Goal: Find specific page/section: Find specific page/section

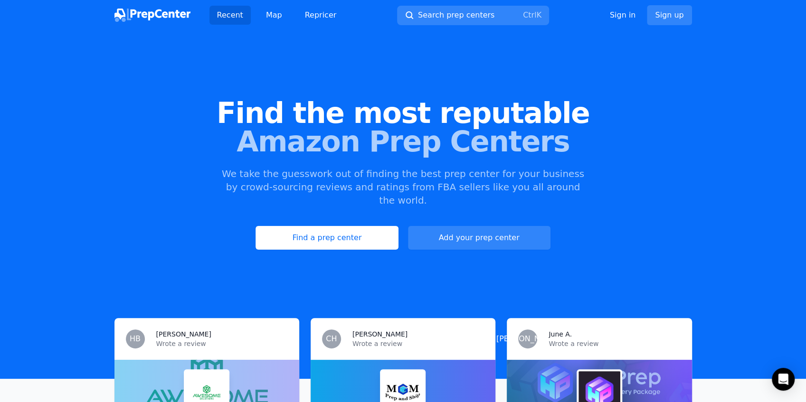
click at [97, 67] on div "Find the most reputable Amazon Prep Centers We take the guesswork out of findin…" at bounding box center [403, 174] width 806 height 257
click at [271, 17] on link "Map" at bounding box center [273, 15] width 31 height 19
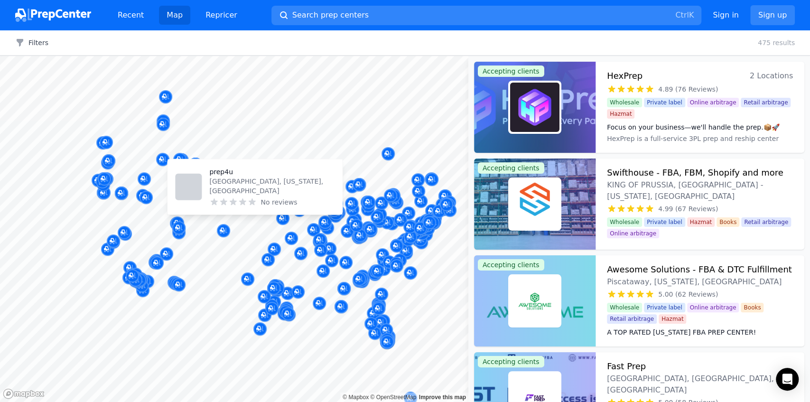
click at [347, 170] on body "Recent Map Repricer Search prep centers Ctrl K Open main menu Sign in Sign up F…" at bounding box center [405, 201] width 810 height 402
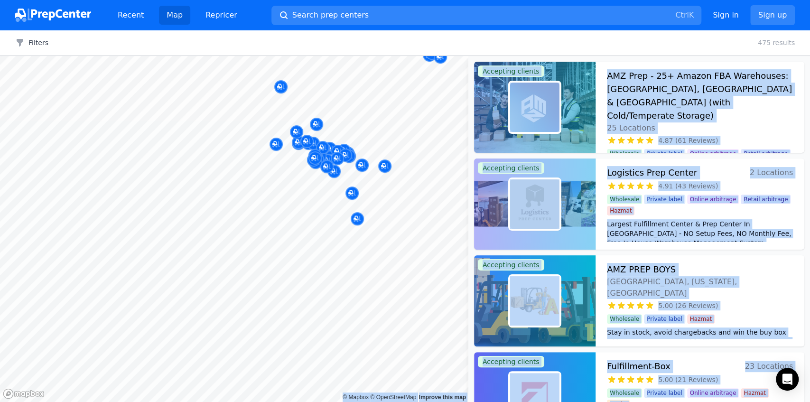
click at [251, 267] on body "Recent Map Repricer Search prep centers Ctrl K Open main menu Sign in Sign up F…" at bounding box center [405, 201] width 810 height 402
click at [275, 213] on div at bounding box center [255, 217] width 182 height 8
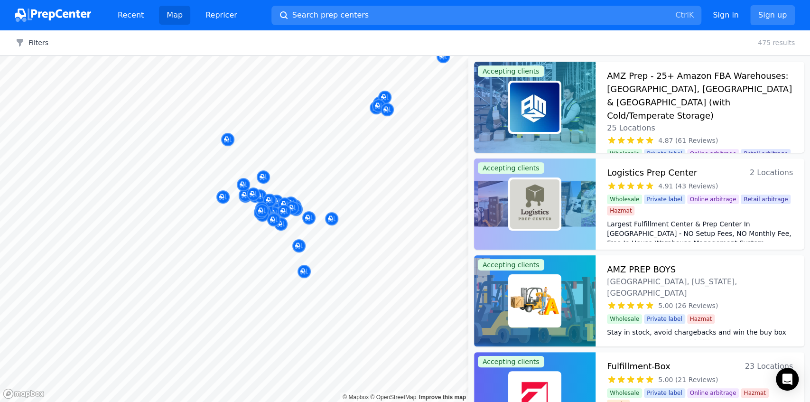
click at [246, 216] on div at bounding box center [255, 217] width 182 height 8
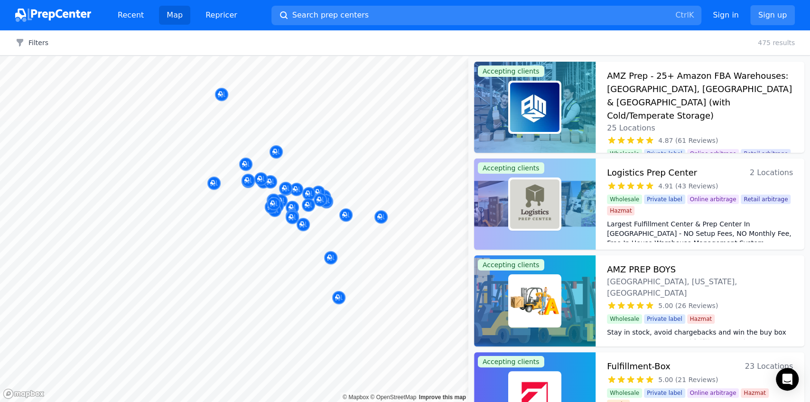
click at [285, 175] on div at bounding box center [245, 179] width 182 height 8
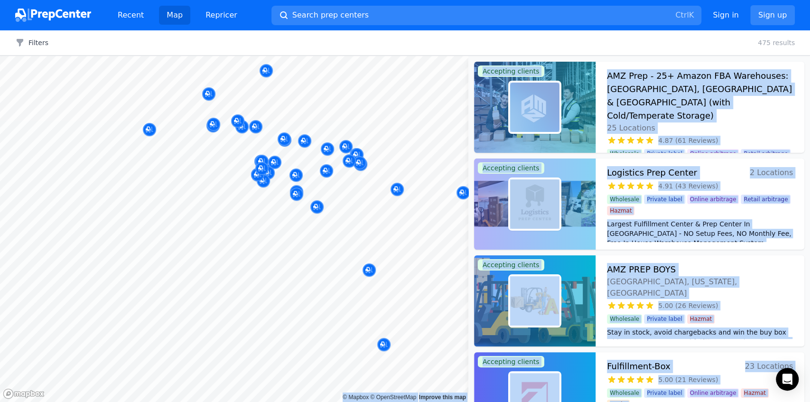
click at [255, 244] on body "Recent Map Repricer Search prep centers Ctrl K Open main menu Sign in Sign up F…" at bounding box center [405, 201] width 810 height 402
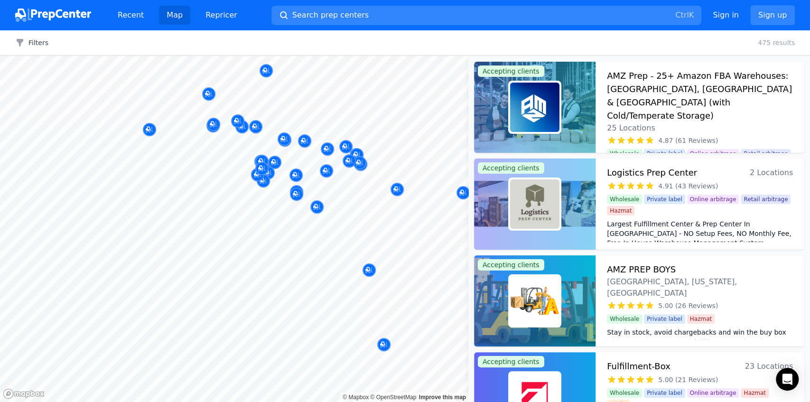
click at [401, 46] on div "Filters Clear all 475 results" at bounding box center [405, 42] width 810 height 25
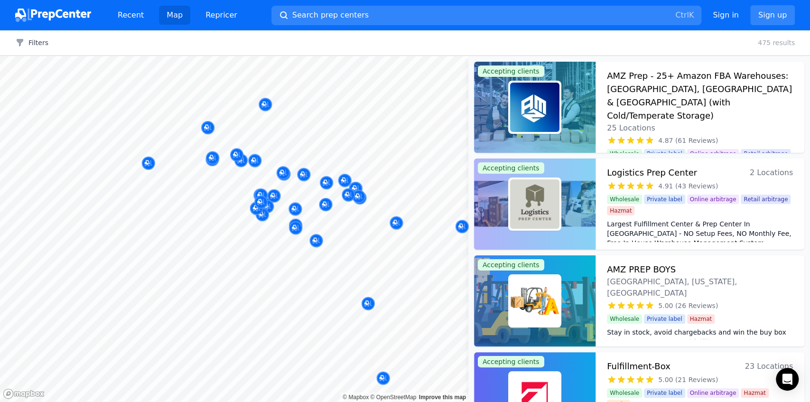
click at [311, 141] on body "Recent Map Repricer Search prep centers Ctrl K Open main menu Sign in Sign up F…" at bounding box center [405, 201] width 810 height 402
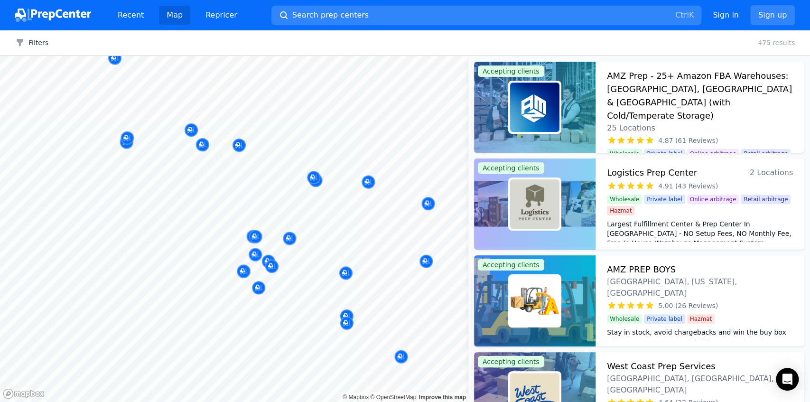
click at [290, 205] on body "Recent Map Repricer Search prep centers Ctrl K Open main menu Sign in Sign up F…" at bounding box center [405, 201] width 810 height 402
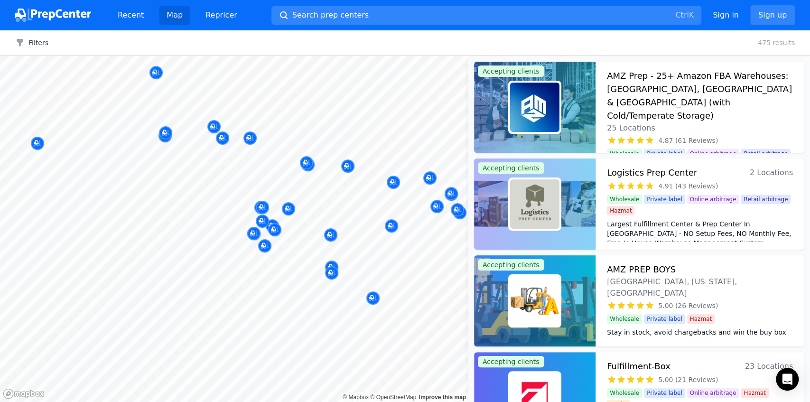
click at [325, 192] on div at bounding box center [287, 193] width 182 height 8
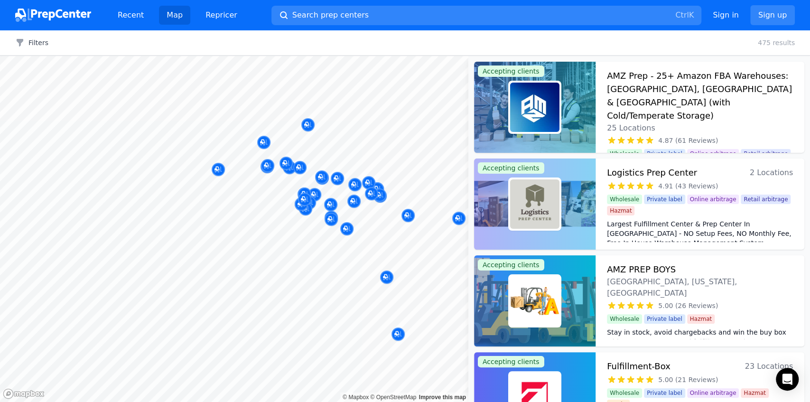
click at [272, 188] on body "Recent Map Repricer Search prep centers Ctrl K Open main menu Sign in Sign up F…" at bounding box center [405, 201] width 810 height 402
click at [520, 41] on div "Filters Clear all 475 results" at bounding box center [405, 42] width 810 height 25
